Goal: Transaction & Acquisition: Purchase product/service

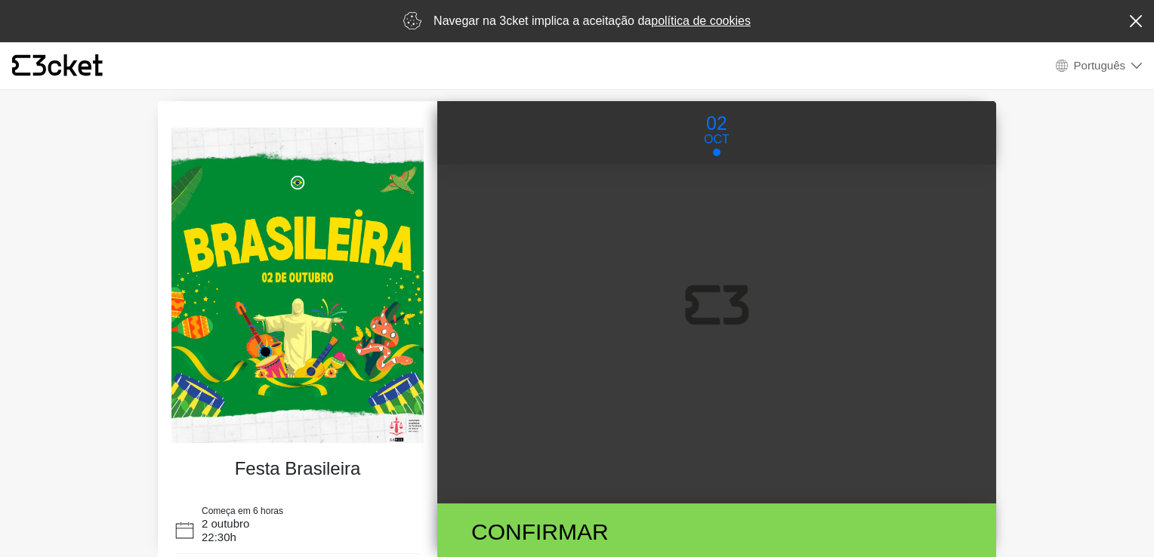
select select "pt_PT"
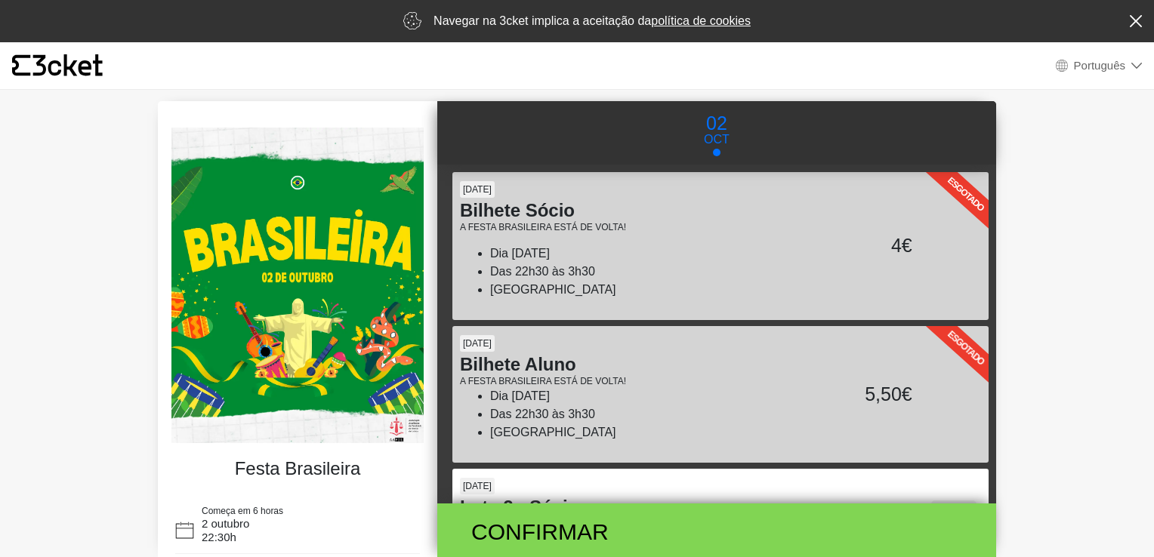
click at [1153, 137] on html "× {' '} Português English Português Español Catalan Français Navegar na 3cket i…" at bounding box center [577, 278] width 1154 height 557
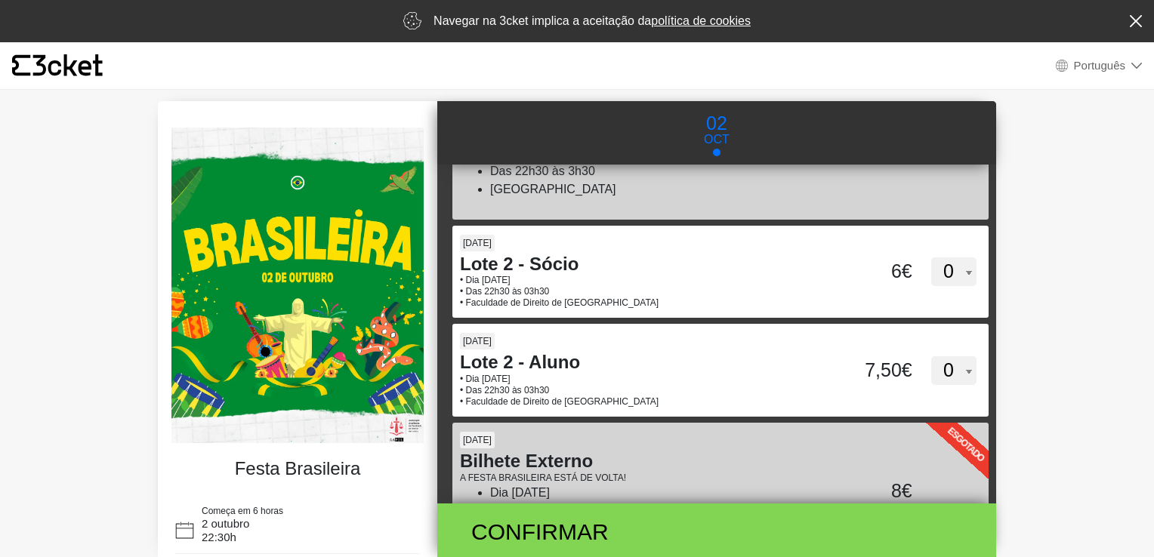
scroll to position [251, 0]
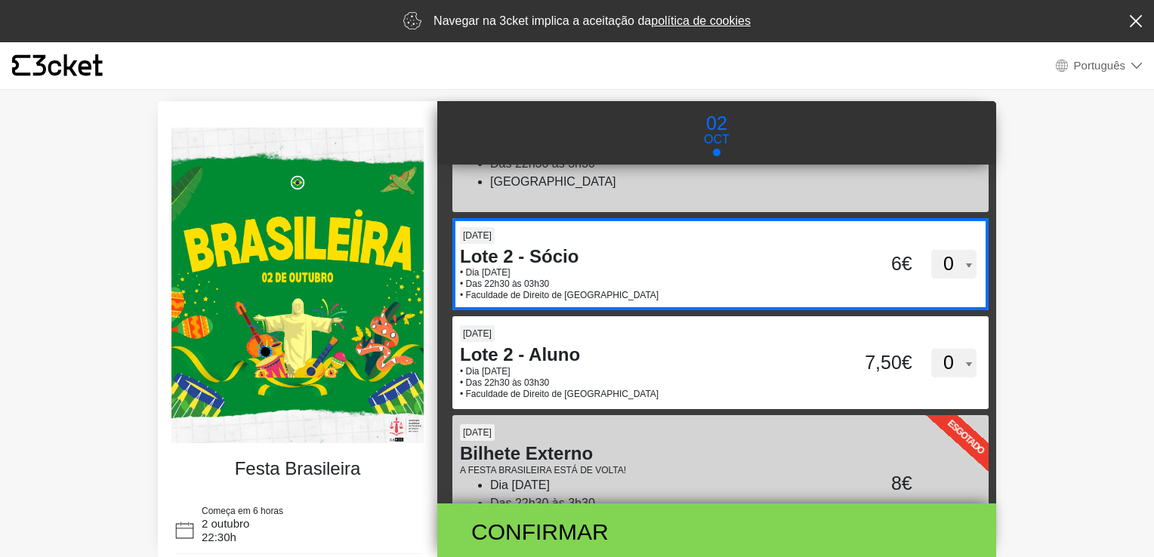
click at [958, 257] on select "0 1 2 3 4 5 6 7 8 9 10 11 12 13 14 15" at bounding box center [953, 264] width 45 height 29
select select "1"
click at [931, 250] on select "0 1 2 3 4 5 6 7 8 9 10 11 12 13 14 15" at bounding box center [953, 264] width 45 height 29
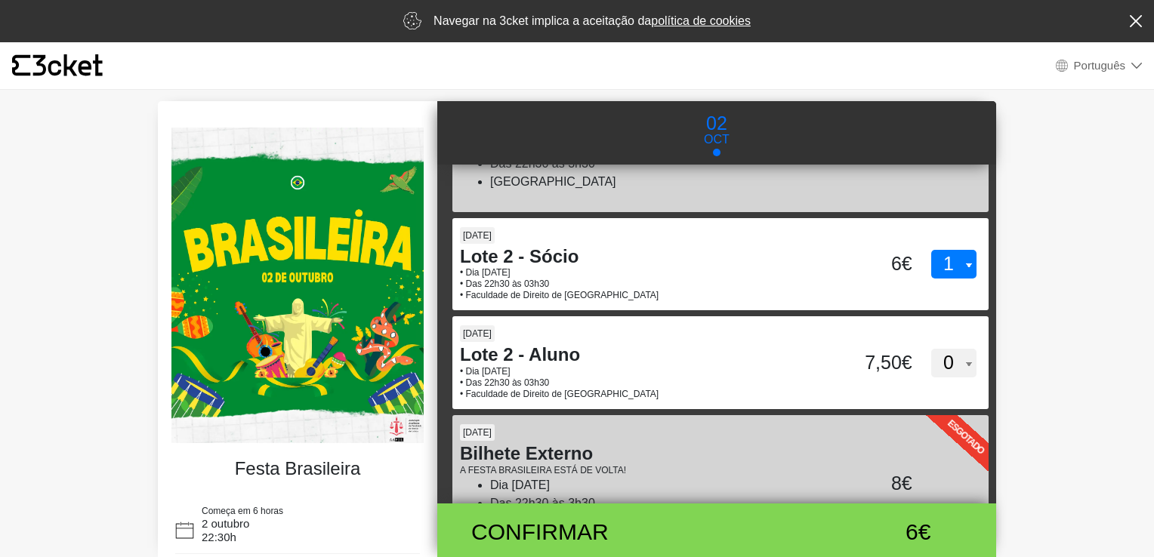
scroll to position [388, 0]
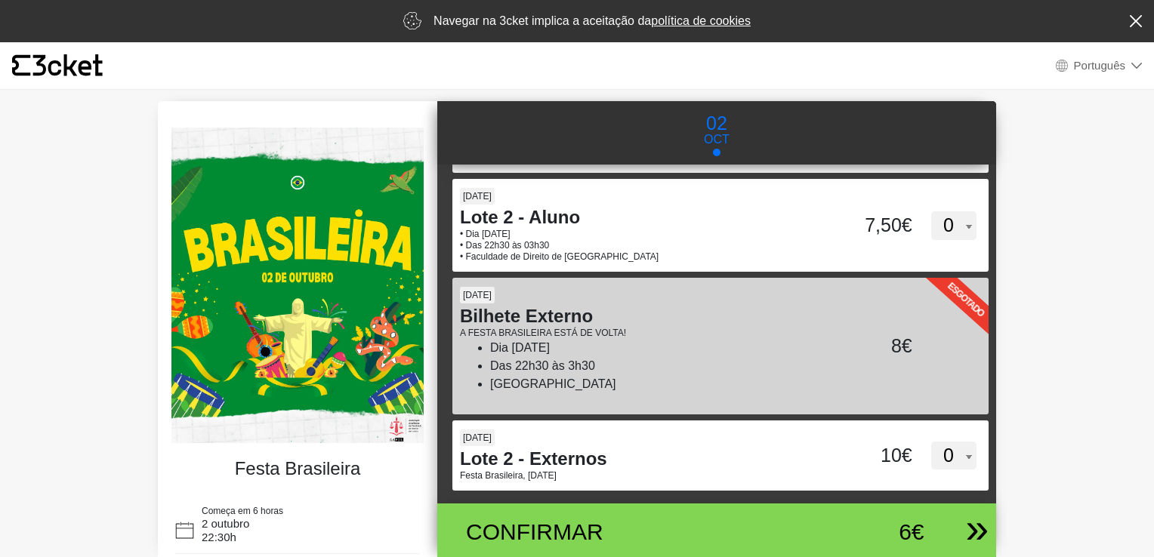
click at [804, 540] on div "6€" at bounding box center [860, 532] width 128 height 34
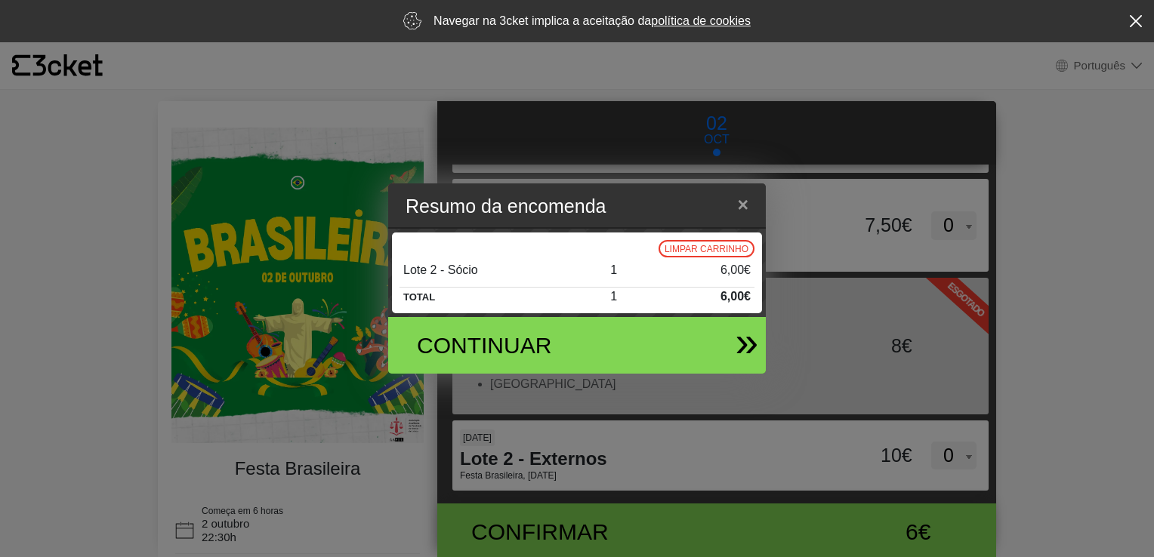
click at [640, 343] on div "Continuar" at bounding box center [570, 345] width 353 height 57
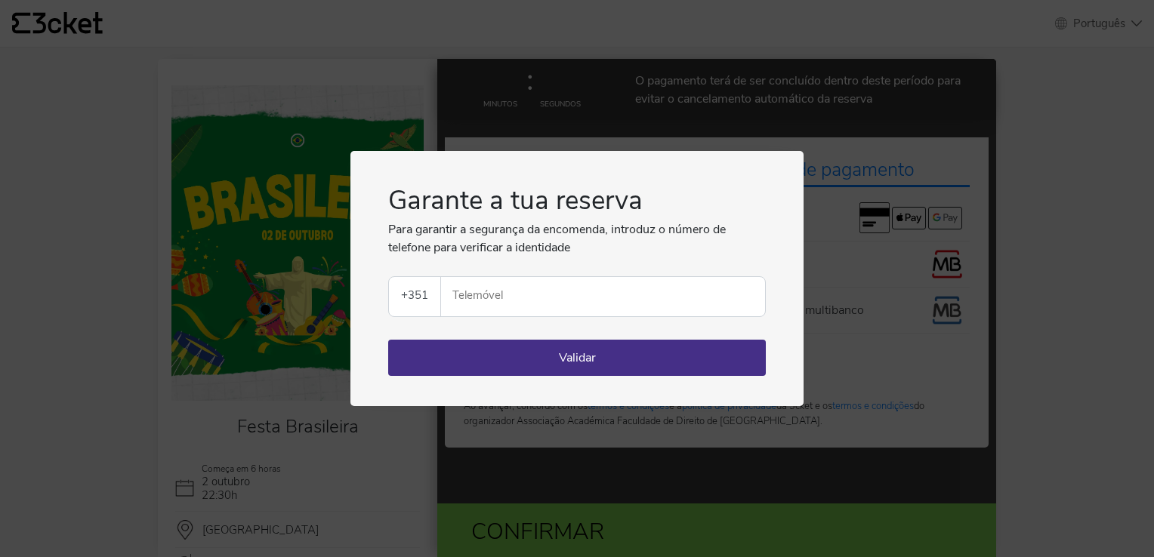
select select "pt_PT"
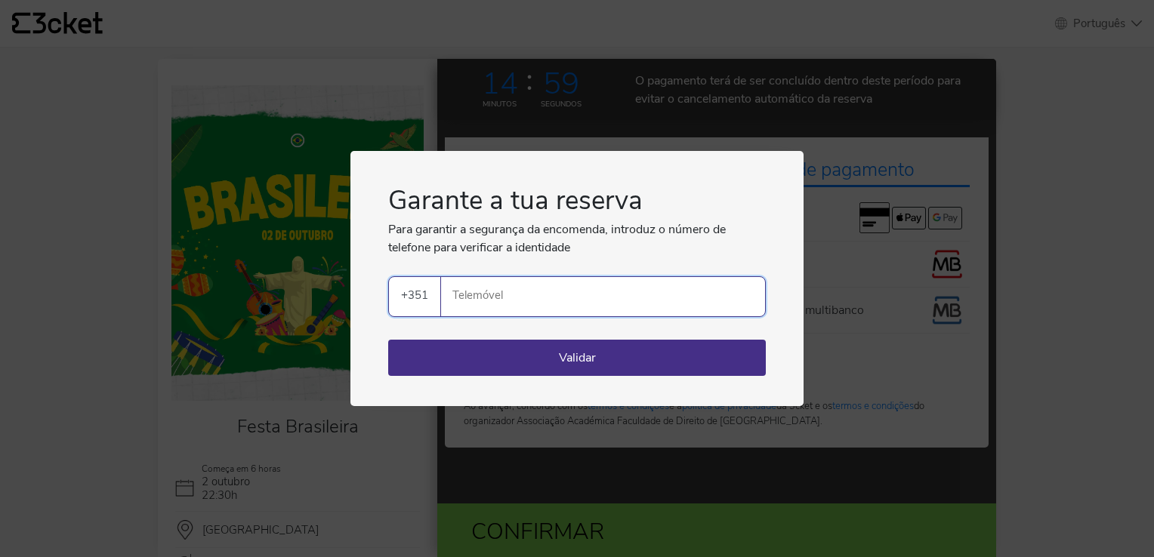
click at [577, 304] on input "Telemóvel" at bounding box center [609, 296] width 312 height 39
type input "961157239"
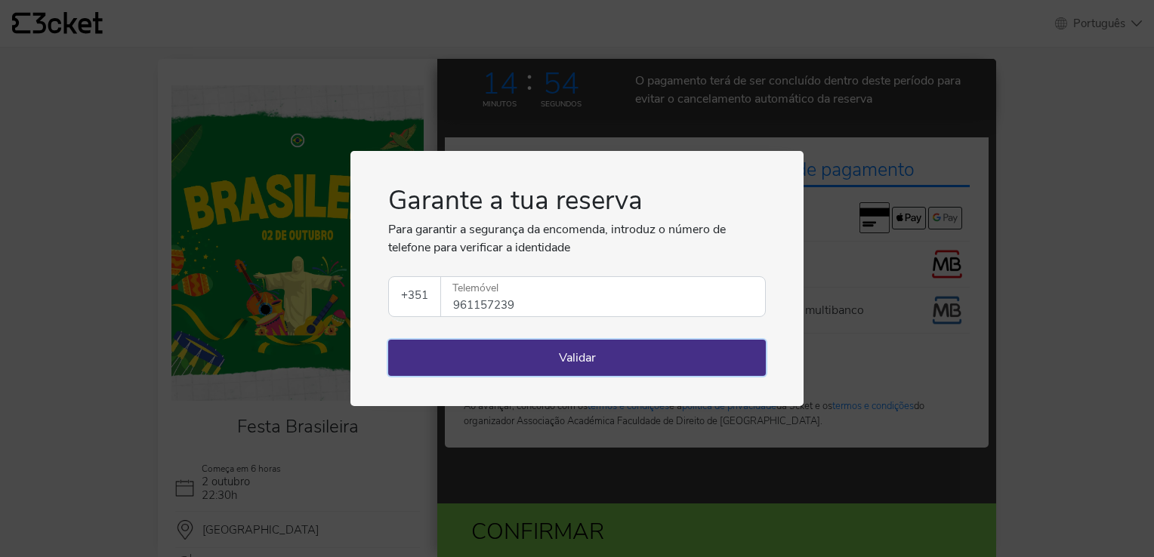
click at [557, 350] on button "Validar" at bounding box center [577, 358] width 378 height 36
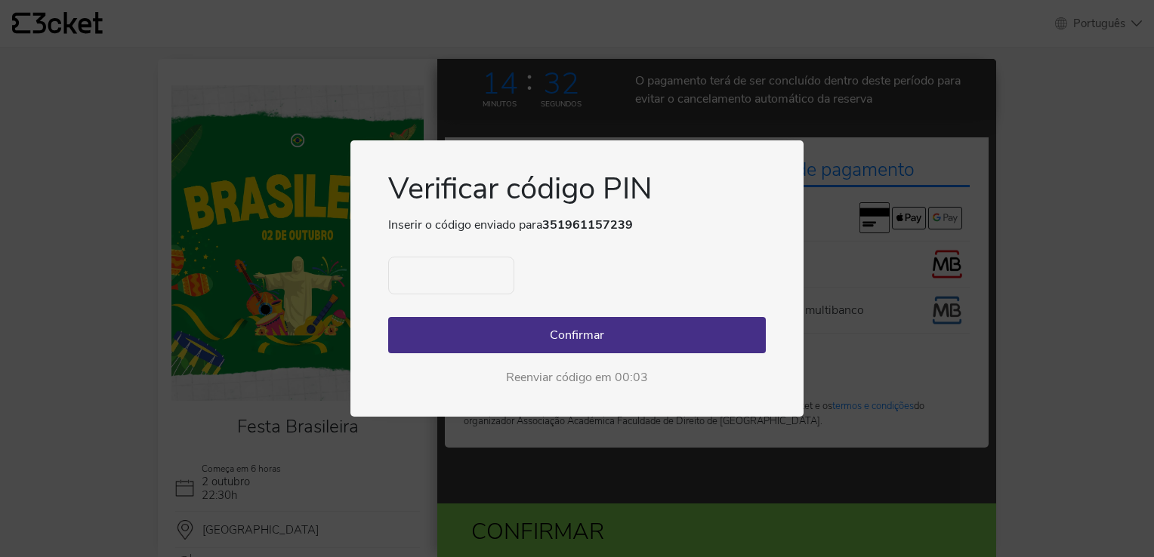
click at [861, 168] on div "Verificar código PIN Inserir o código enviado para 351961157239 Ocorreu um erro…" at bounding box center [577, 278] width 1154 height 557
click at [375, 113] on div "Verificar código PIN Inserir o código enviado para 351961157239 Ocorreu um erro…" at bounding box center [577, 278] width 1154 height 557
